Goal: Transaction & Acquisition: Purchase product/service

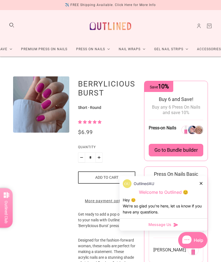
click at [206, 183] on div "OutlinedAU Welcome to Outlined 😊 Hey 😊 We‘re so glad you’re here, let us know i…" at bounding box center [164, 197] width 88 height 42
click at [203, 182] on div at bounding box center [201, 184] width 3 height 6
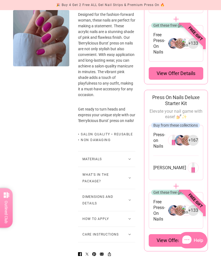
scroll to position [265, 0]
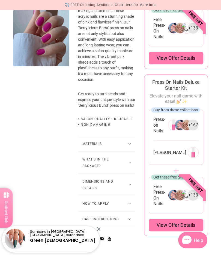
click at [129, 184] on icon at bounding box center [130, 185] width 2 height 2
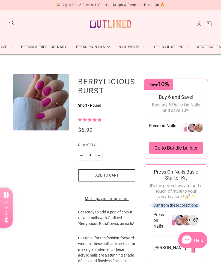
scroll to position [0, 0]
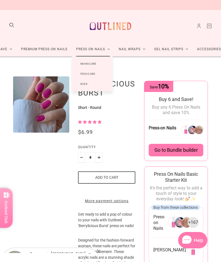
click at [89, 66] on link "Manicure" at bounding box center [89, 64] width 34 height 10
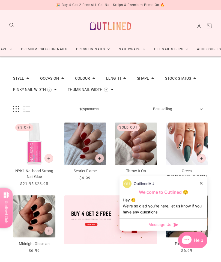
click at [207, 178] on div "OutlinedAU Welcome to Outlined 😊 Hey 😊 We‘re so glad you’re here, let us know i…" at bounding box center [164, 197] width 88 height 42
click at [204, 181] on div "OutlinedAU Welcome to Outlined 😊 Hey 😊 We‘re so glad you’re here, let us know i…" at bounding box center [164, 197] width 88 height 42
click at [202, 182] on icon at bounding box center [201, 183] width 3 height 3
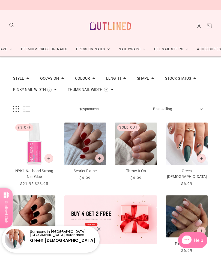
click at [121, 77] on button "Length" at bounding box center [113, 79] width 15 height 4
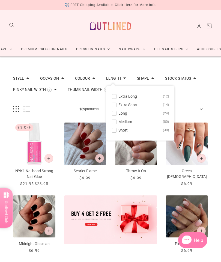
click at [122, 105] on button "Extra Short 14" at bounding box center [140, 105] width 57 height 7
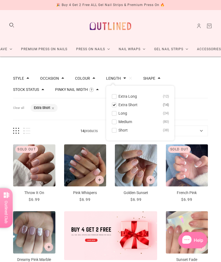
click at [210, 84] on div "Filters Clear all Length: Extra Short Style Cat Eye 1 French 4 Glitter 2 Glitte…" at bounding box center [110, 258] width 221 height 403
click at [39, 48] on link "Premium Press On Nails" at bounding box center [44, 49] width 55 height 14
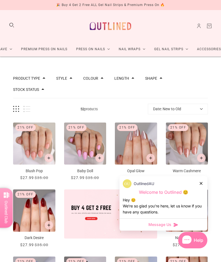
click at [206, 180] on div "OutlinedAU Welcome to Outlined 😊 Hey 😊 We‘re so glad you’re here, let us know i…" at bounding box center [164, 197] width 88 height 42
click at [129, 80] on button "Length" at bounding box center [121, 79] width 15 height 4
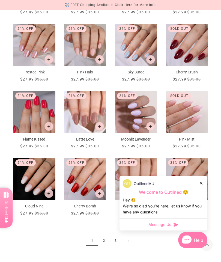
scroll to position [300, 0]
click at [38, 146] on span "$35.00" at bounding box center [42, 146] width 14 height 4
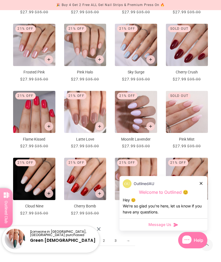
scroll to position [322, 0]
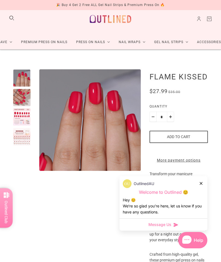
scroll to position [7, 0]
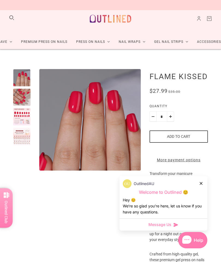
click at [206, 207] on div "OutlinedAU Welcome to Outlined 😊 Hey 😊 We‘re so glad you’re here, let us know i…" at bounding box center [164, 197] width 88 height 42
click at [206, 201] on div "OutlinedAU Welcome to Outlined 😊 Hey 😊 We‘re so glad you’re here, let us know i…" at bounding box center [164, 197] width 88 height 42
click at [205, 203] on div "OutlinedAU Welcome to Outlined 😊 Hey 😊 We‘re so glad you’re here, let us know i…" at bounding box center [164, 197] width 88 height 42
click at [206, 200] on div "OutlinedAU Welcome to Outlined 😊 Hey 😊 We‘re so glad you’re here, let us know i…" at bounding box center [164, 197] width 88 height 42
click at [202, 185] on icon at bounding box center [201, 183] width 3 height 3
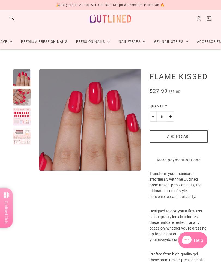
click at [23, 118] on div at bounding box center [21, 116] width 17 height 17
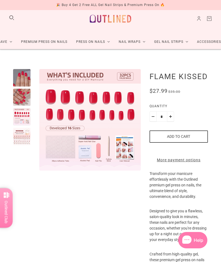
click at [24, 135] on div at bounding box center [21, 136] width 17 height 17
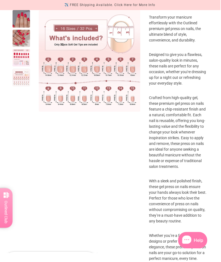
scroll to position [152, 0]
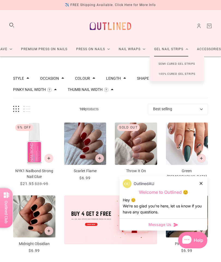
click at [183, 65] on link "Semi Cured Gel Strips" at bounding box center [177, 64] width 54 height 10
